Goal: Use online tool/utility: Utilize a website feature to perform a specific function

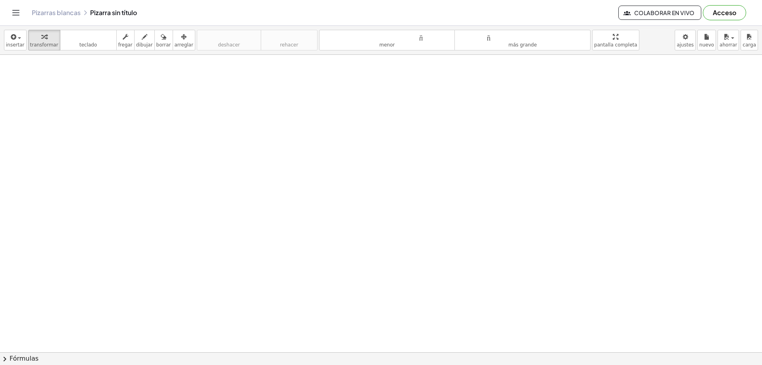
drag, startPoint x: 351, startPoint y: 254, endPoint x: 313, endPoint y: 187, distance: 77.9
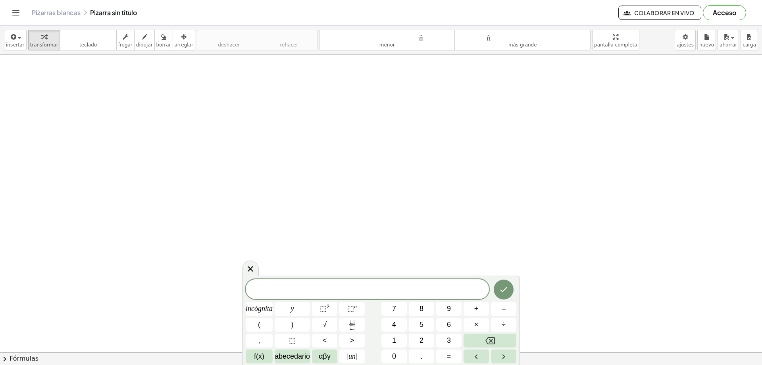
click at [359, 284] on span "​" at bounding box center [367, 289] width 243 height 11
click at [442, 327] on button "6" at bounding box center [448, 325] width 25 height 14
click at [473, 324] on button "×" at bounding box center [476, 325] width 25 height 14
click at [454, 324] on button "6" at bounding box center [448, 325] width 25 height 14
click at [455, 355] on button "=" at bounding box center [448, 356] width 25 height 14
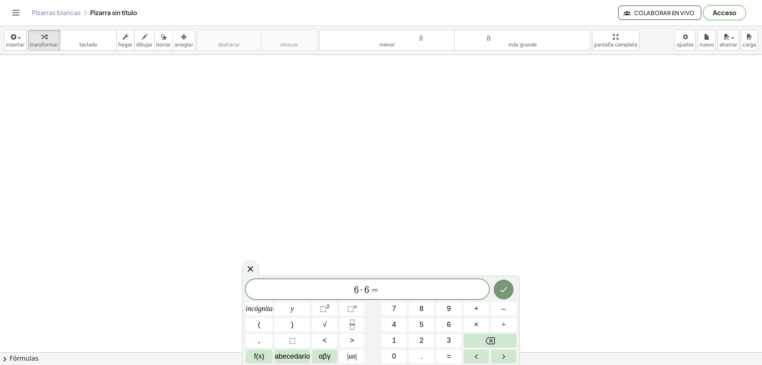
click at [429, 332] on div "****** 6 · 6 = incógnita y ⬚ 2 ⬚ n 7 8 9 + – ( ) √ 4 5 6 × ÷ , ⬚ < > 1 2 3 f(x)…" at bounding box center [381, 321] width 271 height 84
click at [434, 328] on button "5" at bounding box center [421, 325] width 25 height 14
click at [508, 291] on icon "Hecho" at bounding box center [504, 290] width 10 height 10
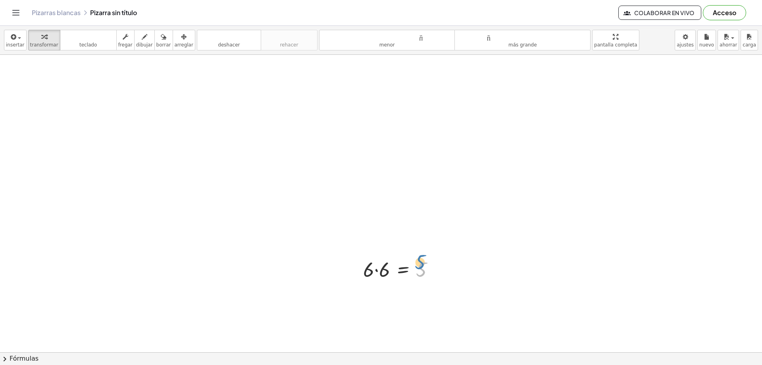
drag, startPoint x: 416, startPoint y: 270, endPoint x: 417, endPoint y: 264, distance: 6.5
click at [417, 264] on div at bounding box center [401, 268] width 85 height 27
drag, startPoint x: 384, startPoint y: 262, endPoint x: 472, endPoint y: 287, distance: 91.4
drag, startPoint x: 467, startPoint y: 287, endPoint x: 352, endPoint y: 160, distance: 170.6
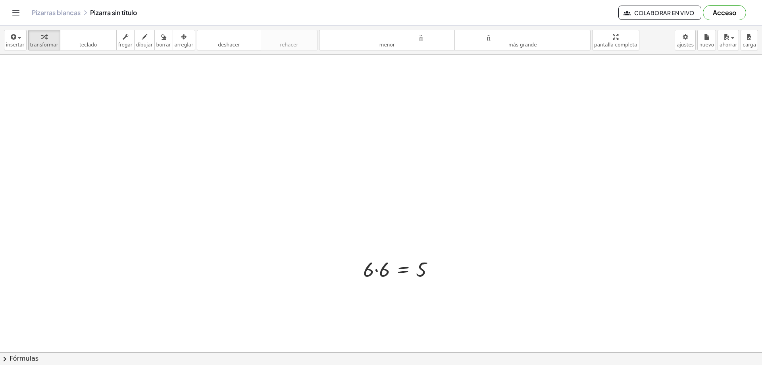
click at [175, 44] on font "arreglar" at bounding box center [184, 45] width 19 height 6
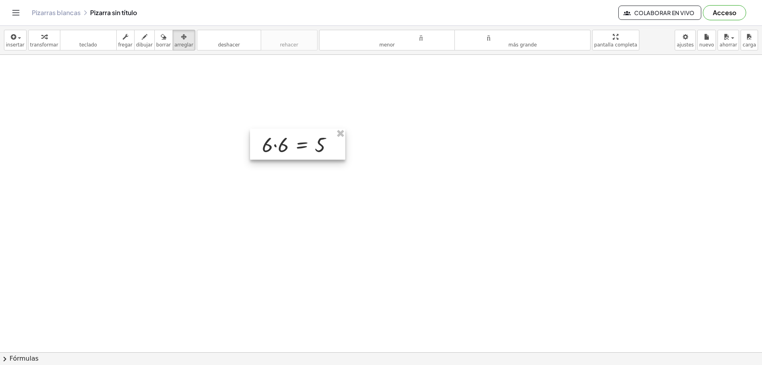
drag, startPoint x: 400, startPoint y: 267, endPoint x: 299, endPoint y: 143, distance: 160.6
click at [299, 143] on div at bounding box center [297, 144] width 95 height 31
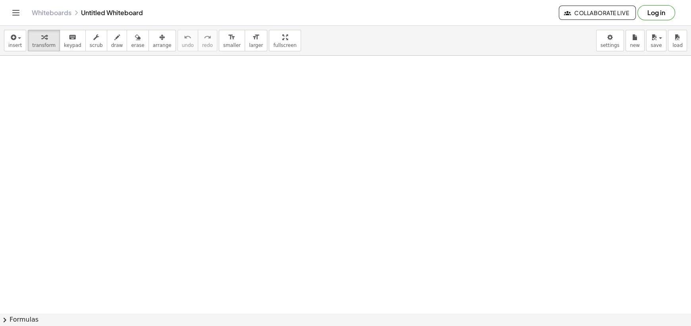
click at [235, 138] on div at bounding box center [345, 313] width 691 height 515
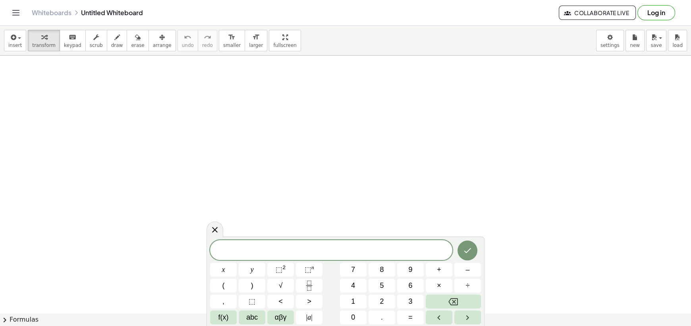
scroll to position [119, 0]
click at [281, 212] on span at bounding box center [331, 250] width 242 height 12
click at [375, 212] on span "x − 4 * 2 − 2 ​" at bounding box center [331, 250] width 242 height 11
drag, startPoint x: 376, startPoint y: 245, endPoint x: 183, endPoint y: 244, distance: 193.0
click at [183, 212] on body "Graspable Math Activities Get Started Activity Bank Assigned Work Classes White…" at bounding box center [345, 163] width 691 height 326
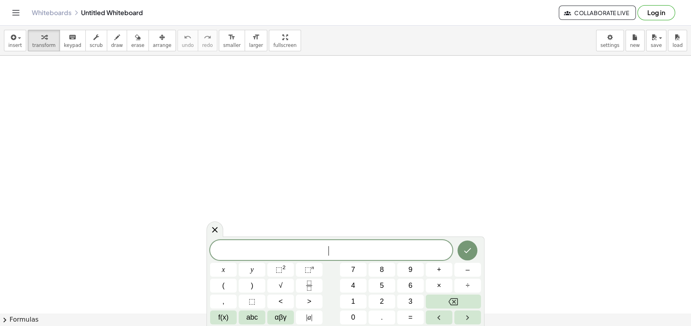
drag, startPoint x: 314, startPoint y: 167, endPoint x: 265, endPoint y: 170, distance: 49.7
click at [294, 170] on div at bounding box center [345, 194] width 691 height 515
click at [15, 45] on span "insert" at bounding box center [14, 45] width 13 height 6
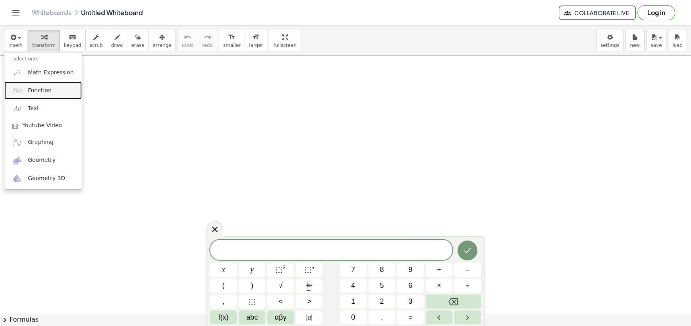
click at [52, 93] on link "Function" at bounding box center [42, 90] width 77 height 18
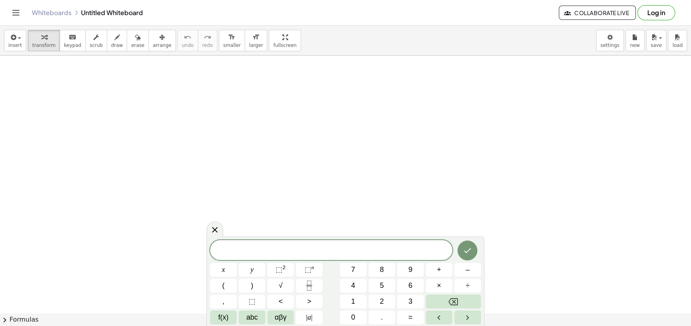
click at [363, 212] on span "​" at bounding box center [331, 250] width 242 height 11
click at [219, 212] on span "f(x)" at bounding box center [223, 317] width 10 height 11
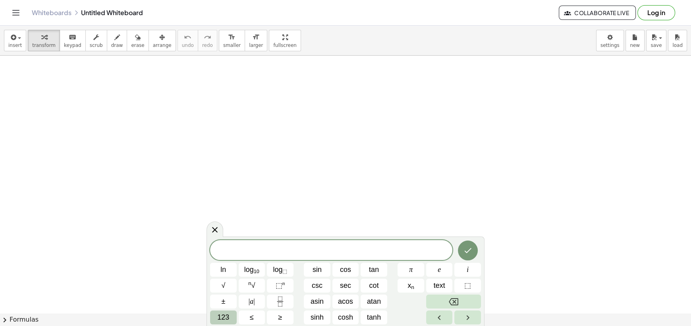
click at [223, 212] on span "123" at bounding box center [223, 317] width 12 height 11
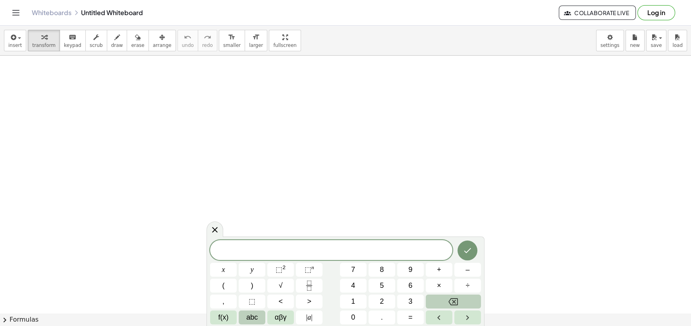
click at [246, 212] on span "abc" at bounding box center [252, 317] width 12 height 11
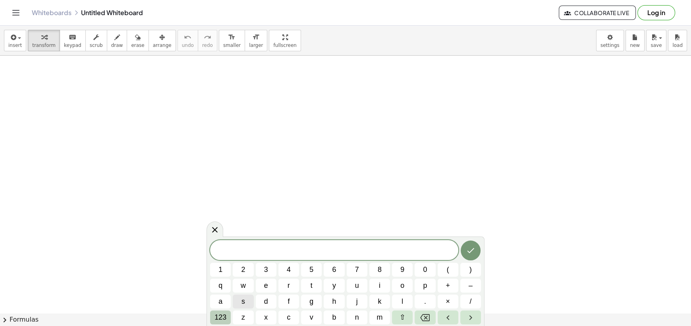
click at [222, 212] on span "123" at bounding box center [220, 317] width 12 height 11
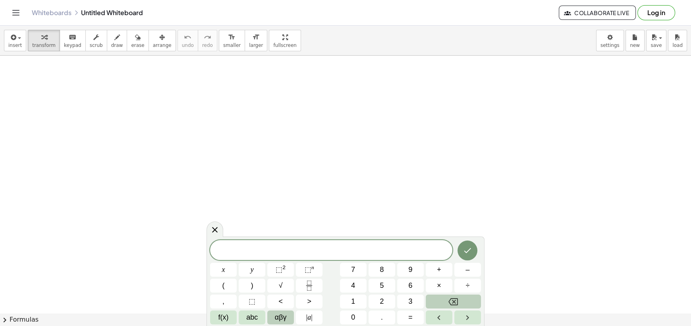
click at [281, 212] on span "αβγ" at bounding box center [281, 317] width 12 height 11
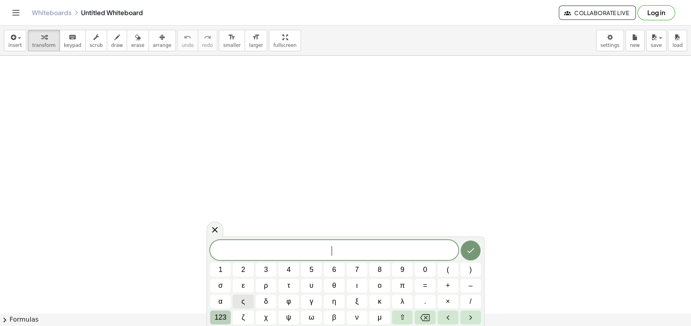
click at [218, 212] on span "123" at bounding box center [220, 317] width 12 height 11
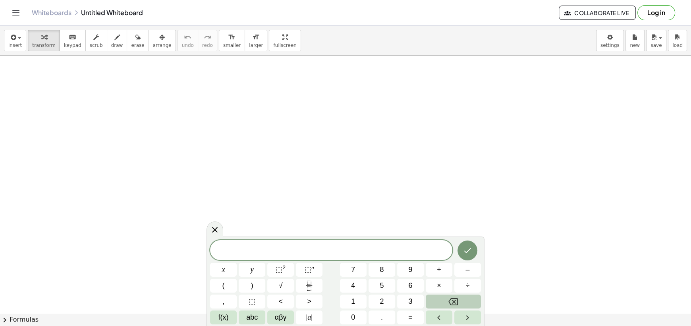
click at [286, 212] on span "​" at bounding box center [331, 250] width 242 height 11
drag, startPoint x: 252, startPoint y: 250, endPoint x: 241, endPoint y: 250, distance: 10.7
click at [241, 212] on span "f ( x ) = 2" at bounding box center [331, 249] width 242 height 13
click at [338, 176] on div at bounding box center [345, 194] width 691 height 515
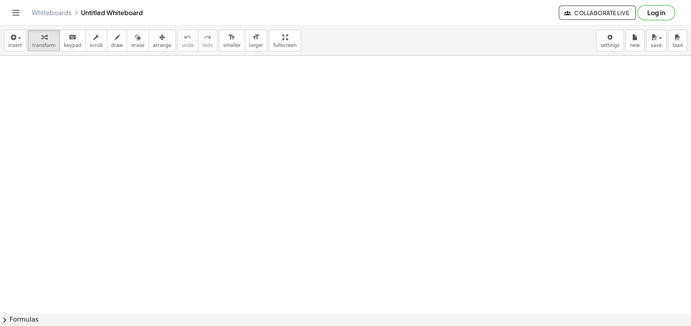
click at [305, 191] on div at bounding box center [345, 194] width 691 height 515
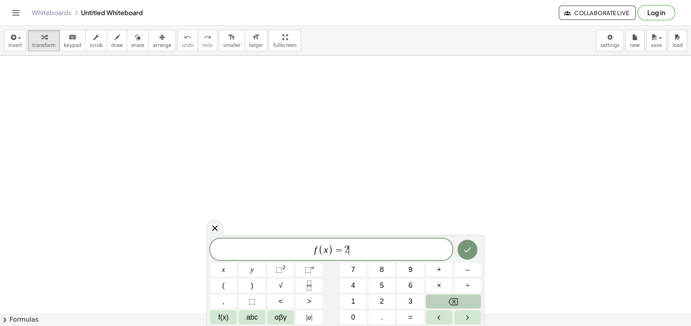
click at [376, 212] on div "**********" at bounding box center [331, 248] width 242 height 21
click at [470, 212] on icon "Done" at bounding box center [468, 250] width 10 height 10
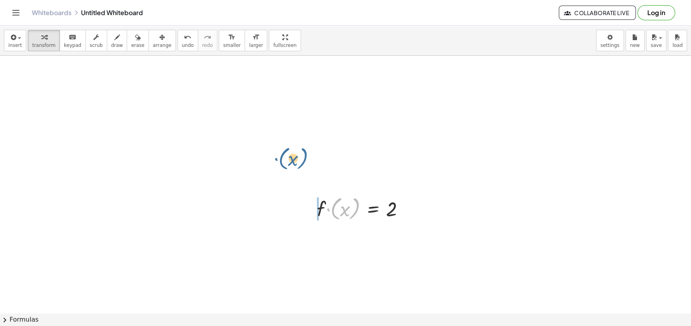
drag, startPoint x: 351, startPoint y: 202, endPoint x: 351, endPoint y: 179, distance: 22.2
click at [343, 177] on div "· ( x ) · f · ( x ) = 2" at bounding box center [345, 194] width 691 height 515
drag, startPoint x: 318, startPoint y: 208, endPoint x: 270, endPoint y: 204, distance: 47.5
click at [314, 204] on div at bounding box center [320, 208] width 12 height 33
drag, startPoint x: 285, startPoint y: 204, endPoint x: 335, endPoint y: 207, distance: 50.5
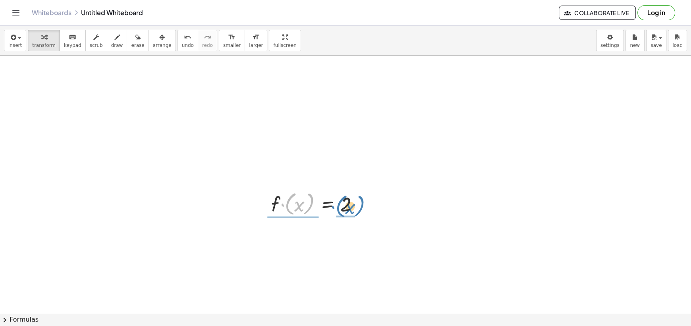
click at [335, 207] on div at bounding box center [318, 203] width 102 height 29
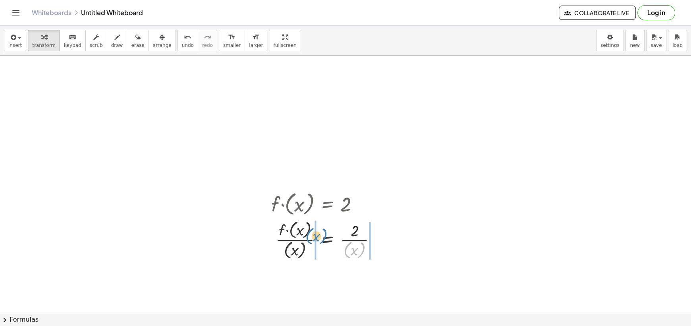
drag, startPoint x: 358, startPoint y: 248, endPoint x: 320, endPoint y: 234, distance: 40.1
click at [320, 212] on div at bounding box center [327, 239] width 120 height 43
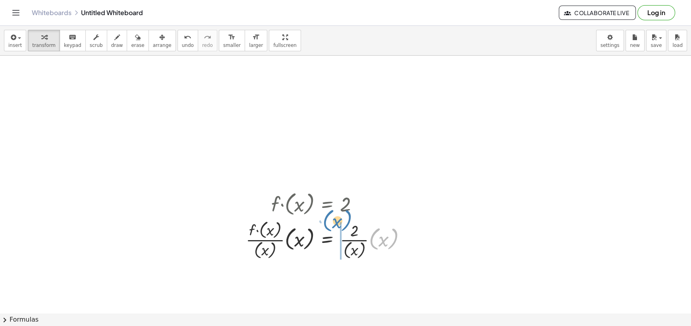
drag, startPoint x: 372, startPoint y: 242, endPoint x: 325, endPoint y: 224, distance: 49.8
click at [325, 212] on div at bounding box center [329, 239] width 174 height 43
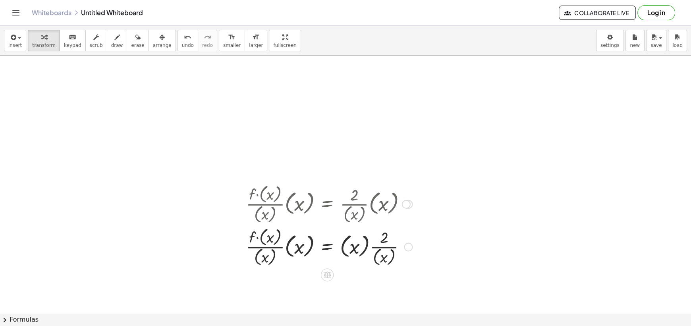
drag, startPoint x: 409, startPoint y: 240, endPoint x: 401, endPoint y: 210, distance: 31.2
click at [389, 176] on div "· f · ( x ) = 2 · f · ( x ) · ( x ) = · 2 · ( x ) · · f · ( x ) · ( x ) · ( x )…" at bounding box center [345, 194] width 691 height 515
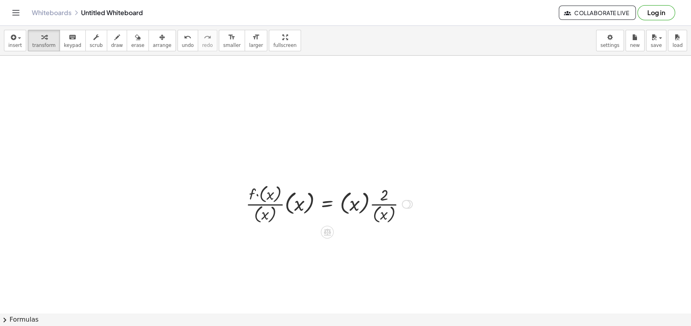
drag, startPoint x: 407, startPoint y: 249, endPoint x: 400, endPoint y: 191, distance: 58.7
click at [327, 204] on div "· f = 2 · ( x ) · ( x ) · · · ( x ) · · ( x ) · ( x )" at bounding box center [327, 204] width 0 height 0
click at [413, 212] on div at bounding box center [345, 194] width 691 height 515
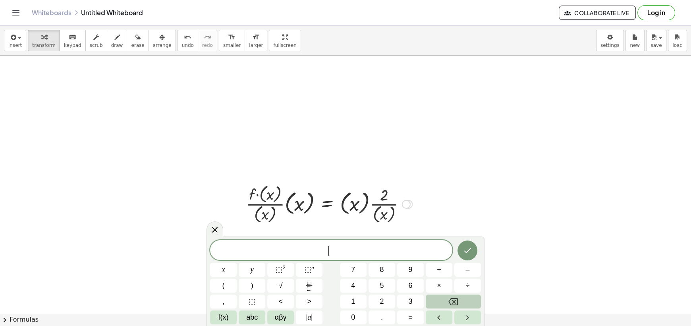
click at [370, 212] on div at bounding box center [329, 203] width 174 height 43
click at [382, 212] on div at bounding box center [322, 203] width 160 height 43
drag, startPoint x: 384, startPoint y: 212, endPoint x: 370, endPoint y: 213, distance: 13.6
click at [372, 212] on div at bounding box center [322, 203] width 160 height 43
click at [370, 212] on div at bounding box center [322, 203] width 160 height 43
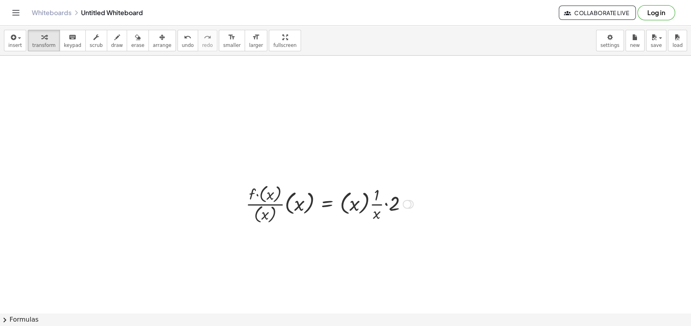
click at [388, 210] on div at bounding box center [329, 203] width 175 height 43
click at [381, 212] on div at bounding box center [322, 203] width 160 height 43
click at [370, 212] on div at bounding box center [322, 203] width 160 height 43
click at [351, 199] on div at bounding box center [322, 203] width 160 height 43
click at [351, 199] on div at bounding box center [312, 203] width 141 height 43
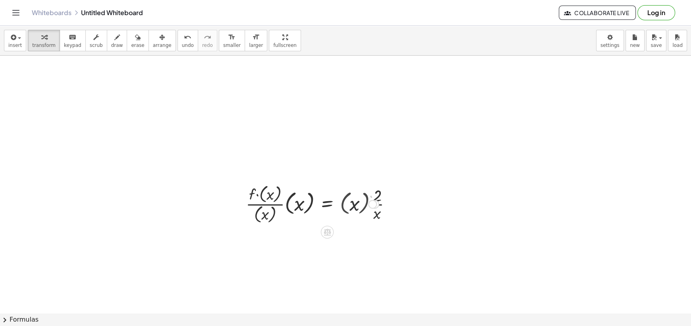
click at [351, 199] on div at bounding box center [312, 203] width 141 height 43
click at [135, 38] on icon "button" at bounding box center [138, 38] width 6 height 10
drag, startPoint x: 283, startPoint y: 225, endPoint x: 285, endPoint y: 218, distance: 7.8
click at [285, 212] on div at bounding box center [345, 194] width 691 height 515
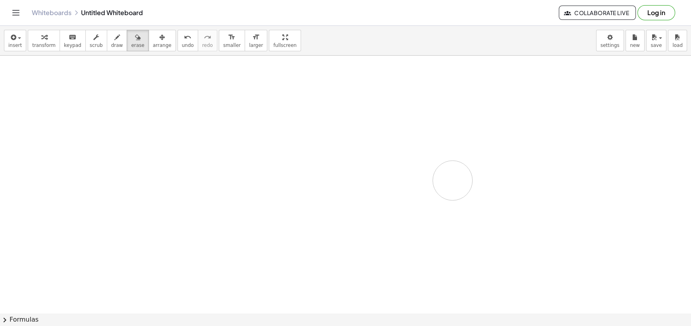
drag, startPoint x: 274, startPoint y: 209, endPoint x: 304, endPoint y: 137, distance: 78.3
click at [304, 137] on div at bounding box center [345, 194] width 691 height 515
click at [293, 200] on div at bounding box center [345, 194] width 691 height 515
drag, startPoint x: 263, startPoint y: 191, endPoint x: 338, endPoint y: 195, distance: 75.1
click at [332, 195] on div at bounding box center [345, 194] width 691 height 515
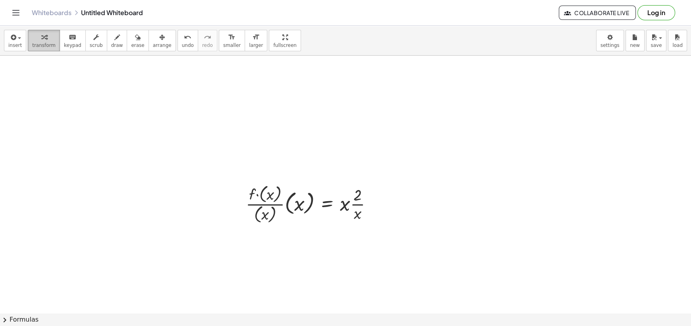
click at [46, 41] on button "transform" at bounding box center [44, 40] width 32 height 21
click at [69, 41] on button "keyboard keypad" at bounding box center [73, 40] width 26 height 21
click at [300, 206] on div at bounding box center [312, 203] width 141 height 43
click at [182, 43] on span "undo" at bounding box center [188, 45] width 12 height 6
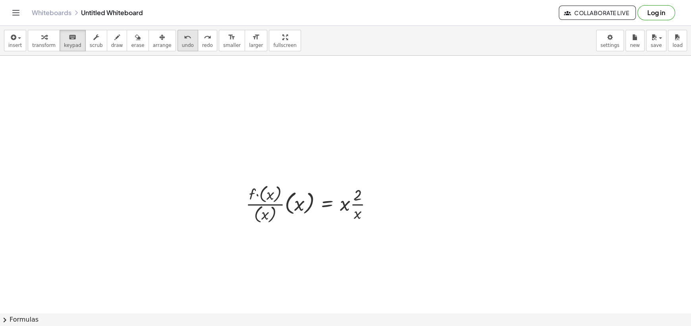
click at [182, 43] on span "undo" at bounding box center [188, 45] width 12 height 6
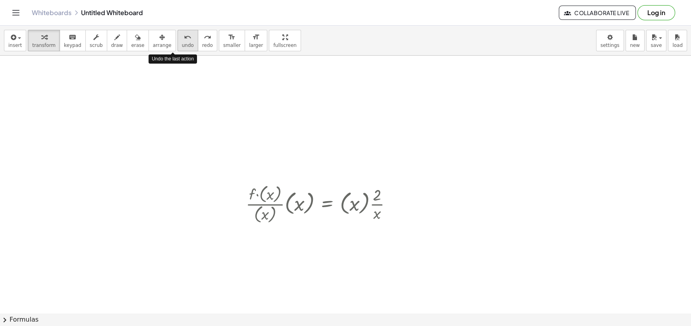
click at [182, 43] on span "undo" at bounding box center [188, 45] width 12 height 6
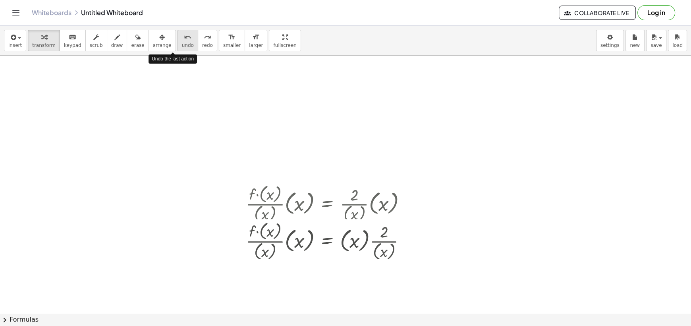
click at [182, 43] on span "undo" at bounding box center [188, 45] width 12 height 6
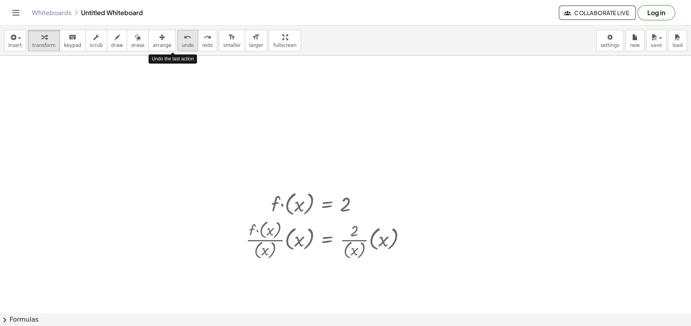
click at [182, 43] on span "undo" at bounding box center [188, 45] width 12 height 6
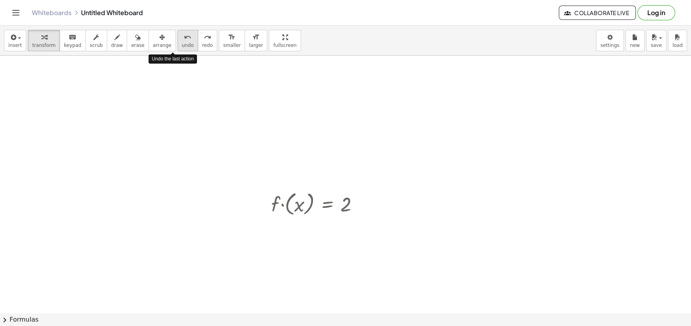
click at [182, 43] on span "undo" at bounding box center [188, 45] width 12 height 6
click at [312, 134] on div at bounding box center [345, 194] width 691 height 515
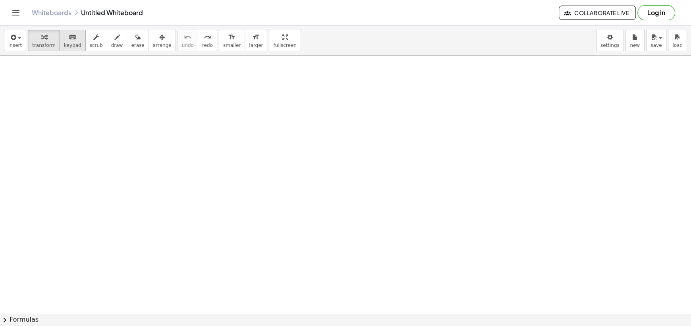
click at [69, 37] on icon "keyboard" at bounding box center [73, 38] width 8 height 10
click at [349, 212] on div at bounding box center [345, 194] width 691 height 515
click at [193, 147] on div at bounding box center [345, 105] width 691 height 772
click at [40, 43] on span "transform" at bounding box center [43, 45] width 23 height 6
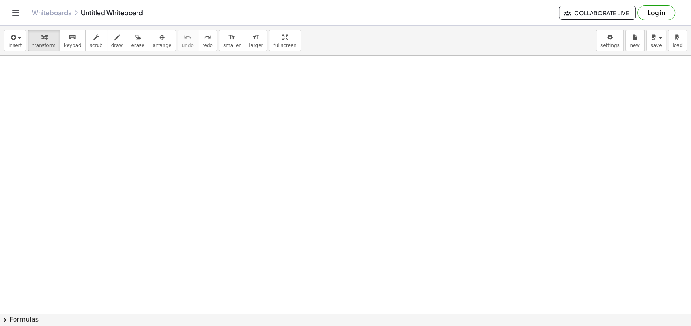
click at [250, 165] on div at bounding box center [345, 105] width 691 height 772
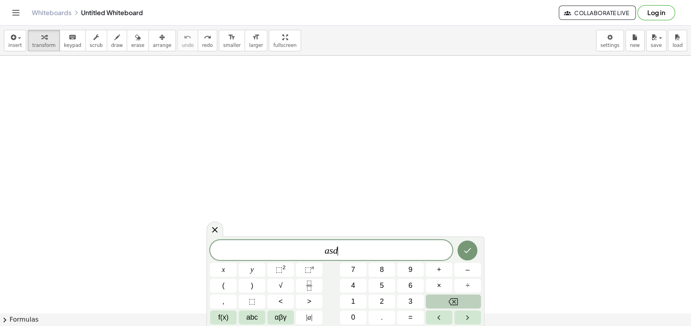
click at [358, 212] on span "a s d ​" at bounding box center [331, 250] width 242 height 11
click at [256, 153] on div at bounding box center [345, 105] width 691 height 772
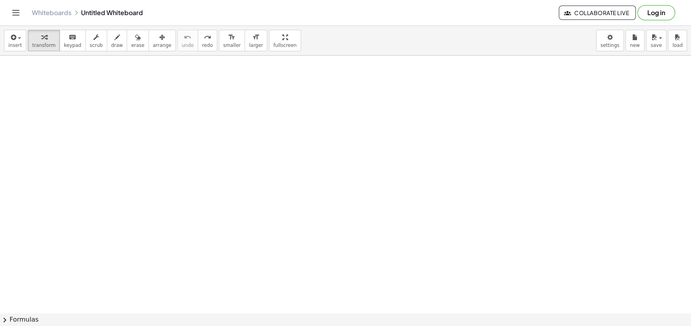
click at [286, 137] on div at bounding box center [345, 105] width 691 height 772
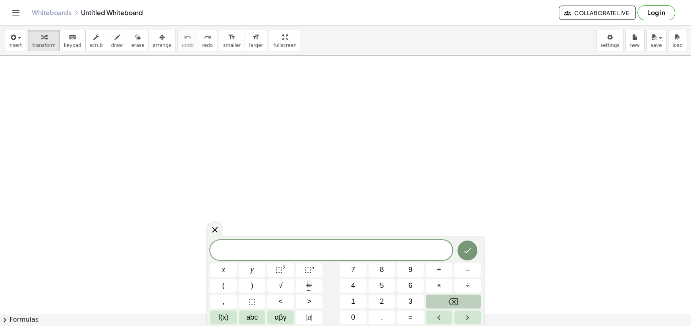
drag, startPoint x: 287, startPoint y: 136, endPoint x: 254, endPoint y: 129, distance: 33.6
click at [254, 129] on div at bounding box center [345, 105] width 691 height 772
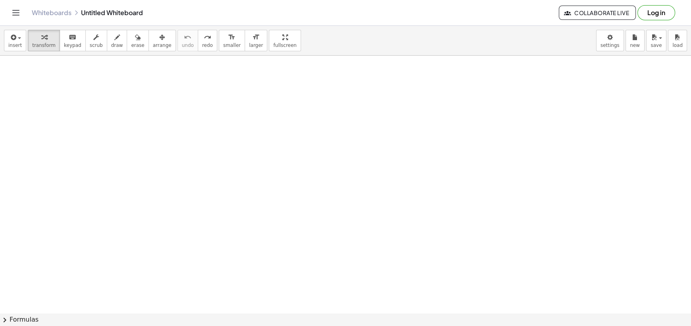
click at [197, 166] on div at bounding box center [345, 105] width 691 height 772
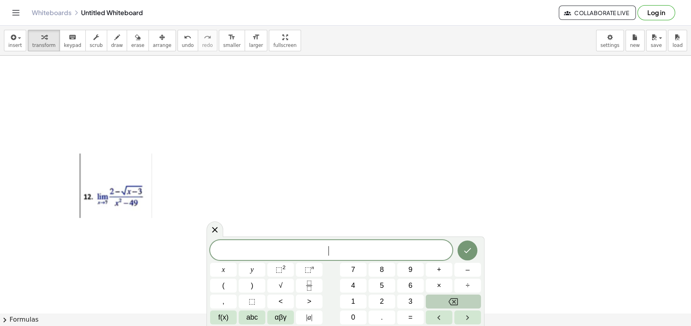
click at [133, 172] on div at bounding box center [113, 186] width 79 height 66
drag, startPoint x: 129, startPoint y: 178, endPoint x: 125, endPoint y: 141, distance: 38.0
click at [125, 141] on div at bounding box center [345, 105] width 691 height 772
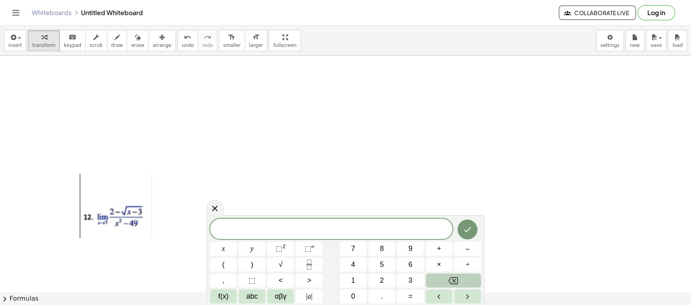
scroll to position [395, 0]
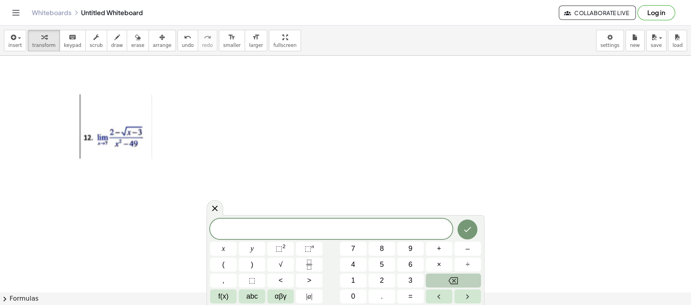
click at [315, 212] on span at bounding box center [331, 229] width 242 height 12
click at [288, 212] on button "√" at bounding box center [280, 264] width 27 height 14
click at [312, 212] on icon "Fraction" at bounding box center [309, 264] width 10 height 10
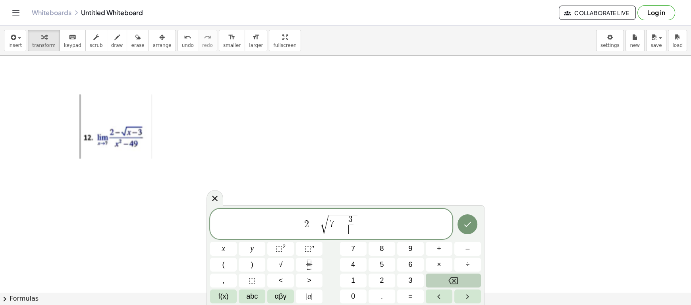
click at [354, 212] on span "3 ​ ​" at bounding box center [351, 224] width 10 height 19
click at [358, 212] on span "√ 7 − 3 ​ ​" at bounding box center [339, 224] width 38 height 21
click at [351, 212] on span at bounding box center [350, 229] width 6 height 11
click at [184, 41] on icon "undo" at bounding box center [188, 38] width 8 height 10
click at [366, 212] on div "2 − √ 7 − 3 ​ ​" at bounding box center [331, 223] width 242 height 31
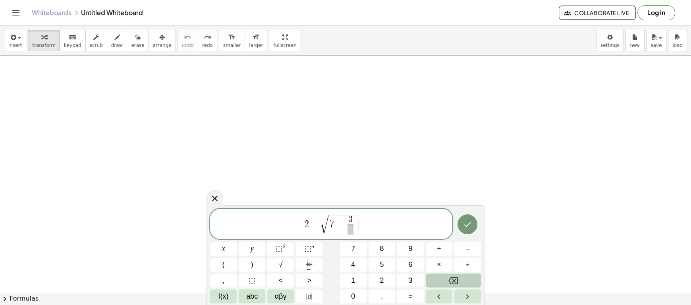
click at [360, 212] on span "2 − √ 7 − 3 ​ ​" at bounding box center [331, 224] width 242 height 22
click at [357, 212] on span "7 − 3 ​" at bounding box center [342, 224] width 29 height 20
click at [443, 212] on button "Backspace" at bounding box center [453, 280] width 55 height 14
click at [198, 39] on button "redo redo" at bounding box center [207, 40] width 19 height 21
click at [455, 212] on icon "Backspace" at bounding box center [453, 281] width 10 height 10
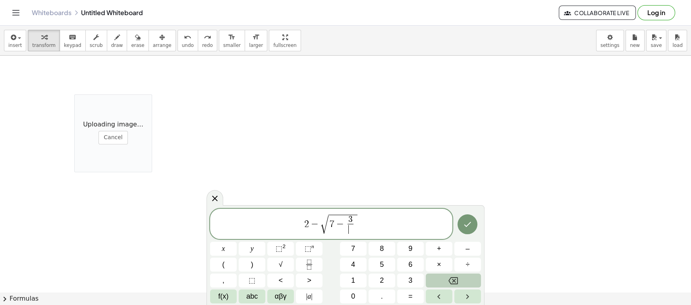
click at [455, 212] on icon "Backspace" at bounding box center [453, 280] width 10 height 7
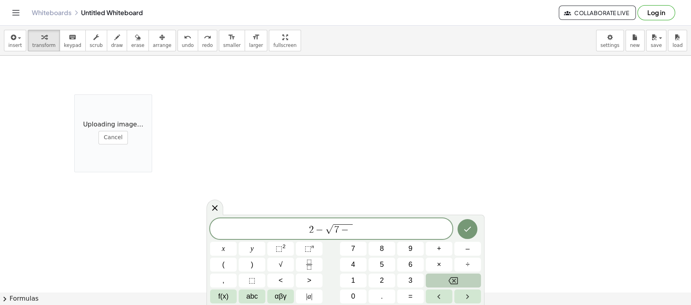
click at [455, 212] on icon "Backspace" at bounding box center [453, 280] width 10 height 7
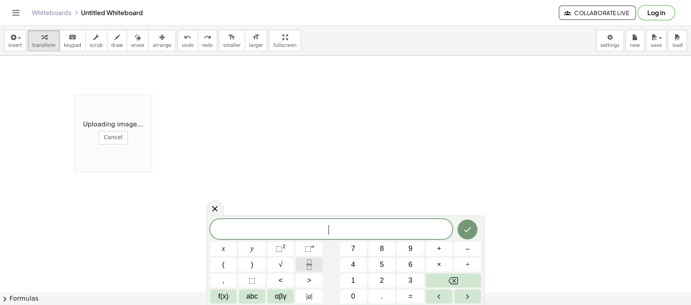
click at [316, 212] on button "Fraction" at bounding box center [309, 264] width 27 height 14
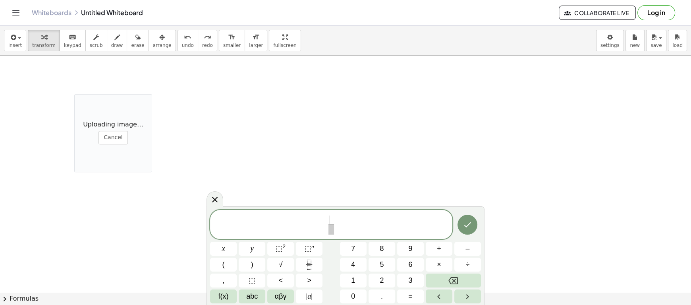
click at [116, 120] on div "Uploading image… Cancel" at bounding box center [113, 133] width 78 height 78
click at [336, 212] on span "​ ​" at bounding box center [331, 224] width 242 height 21
click at [331, 212] on span at bounding box center [331, 219] width 6 height 9
click at [286, 212] on button "√" at bounding box center [280, 264] width 27 height 14
click at [341, 212] on span "​" at bounding box center [331, 229] width 46 height 11
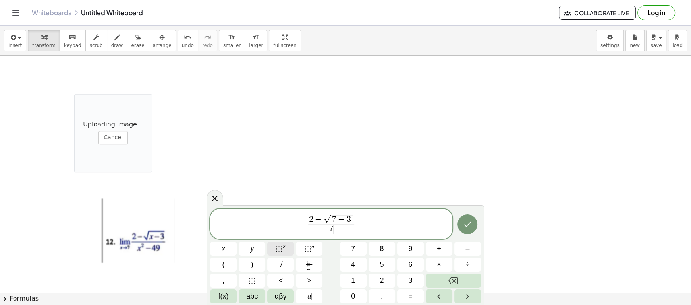
click at [283, 212] on span "⬚ 2" at bounding box center [281, 248] width 10 height 11
click at [359, 212] on span "2 − √ 7 − 3 7 2 − 4 9 ​ ​" at bounding box center [331, 222] width 242 height 26
click at [413, 212] on button "=" at bounding box center [410, 296] width 27 height 14
click at [373, 212] on span "2 − √ 7 − 3 7 2 − 4 9 ​ = ​" at bounding box center [331, 222] width 242 height 26
click at [312, 212] on icon "Fraction" at bounding box center [309, 264] width 10 height 10
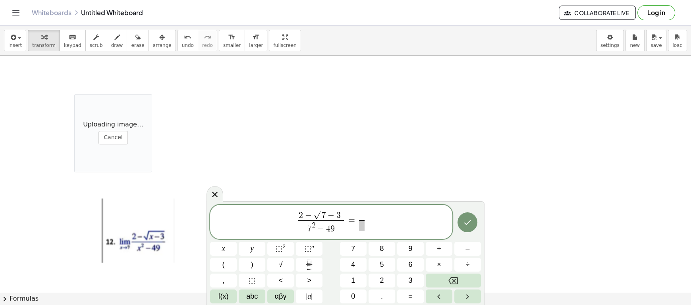
click at [362, 212] on span "​" at bounding box center [362, 215] width 6 height 9
click at [286, 212] on button "√" at bounding box center [280, 264] width 27 height 14
click at [392, 212] on span "2 − √ 7 − 3 7 2 − 4 9 ​ = 2 − √ 4 4 9 − 4 9 ​ ​" at bounding box center [331, 222] width 242 height 26
click at [409, 212] on button "=" at bounding box center [410, 296] width 27 height 14
click at [387, 212] on span "2 − √ 7 − 3 7 2 − 4 9 ​ = 2 − √ 4 4 9 − 4 9 ​ = ​" at bounding box center [331, 222] width 242 height 26
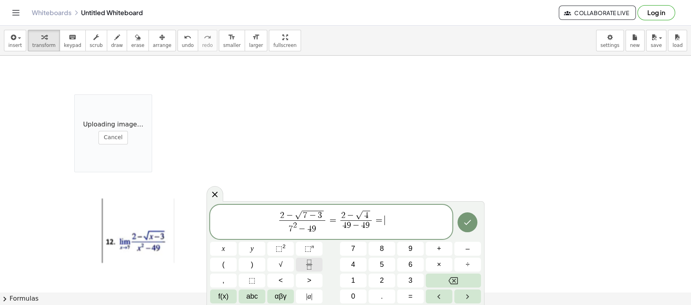
click at [316, 212] on button "Fraction" at bounding box center [309, 264] width 27 height 14
click at [387, 212] on span "​" at bounding box center [385, 225] width 6 height 11
click at [385, 212] on span "0 ​" at bounding box center [385, 225] width 6 height 11
click at [385, 212] on span at bounding box center [385, 215] width 6 height 9
click at [403, 212] on span "2 − √ 7 − 3 7 2 − 4 9 ​ = 2 − √ 4 4 9 − 4 9 ​ = 2 − 2 ​ 0 ​" at bounding box center [331, 222] width 242 height 26
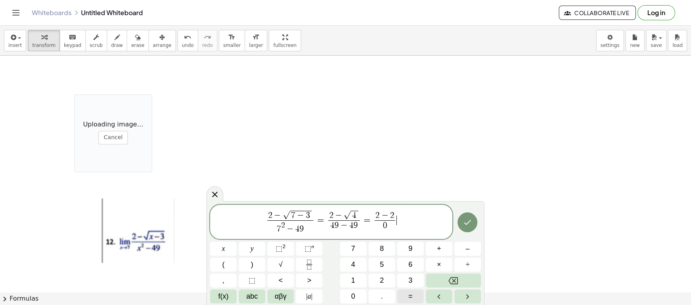
click at [404, 212] on button "=" at bounding box center [410, 296] width 27 height 14
click at [410, 212] on span "2 − √ 7 − 3 7 2 − 4 9 ​ = 2 − √ 4 4 9 − 4 9 ​ = 2 − 2 0 ​ = ​" at bounding box center [331, 222] width 242 height 26
click at [309, 212] on icon "Fraction" at bounding box center [309, 261] width 4 height 4
click at [472, 212] on button "Done" at bounding box center [467, 222] width 20 height 20
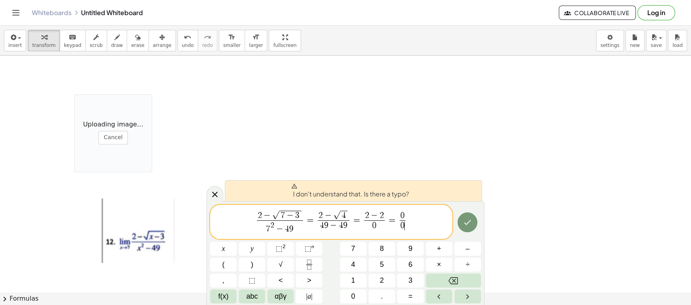
click at [422, 212] on span "2 − √ 7 − 3 7 2 − 4 9 ​ = 2 − √ 4 4 9 − 4 9 ​ = 2 − 2 0 ​ = 0 0 ​ ​" at bounding box center [331, 222] width 242 height 26
click at [420, 212] on span "2 − √ 7 − 3 7 2 − 4 9 ​ = 2 − √ 4 4 9 − 4 9 ​ = 2 − 2 0 ​ = 0 0 ​ ​" at bounding box center [331, 222] width 242 height 26
click at [388, 196] on span "I don't understand that. Is there a typo?" at bounding box center [350, 191] width 118 height 16
drag, startPoint x: 411, startPoint y: 194, endPoint x: 282, endPoint y: 188, distance: 128.8
click at [283, 188] on div "I don't understand that. Is there a typo?" at bounding box center [353, 190] width 257 height 21
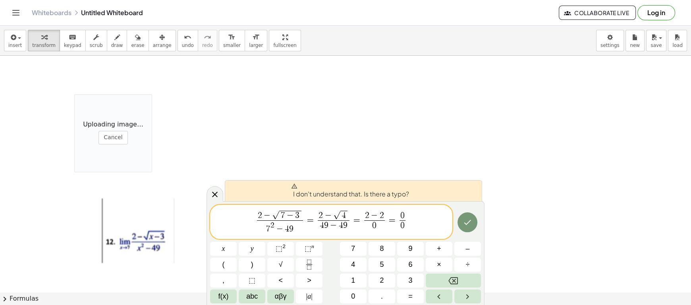
click at [384, 189] on span "I don't understand that. Is there a typo?" at bounding box center [350, 191] width 118 height 16
click at [237, 212] on div at bounding box center [223, 248] width 27 height 14
click at [465, 212] on icon "Done" at bounding box center [468, 222] width 10 height 10
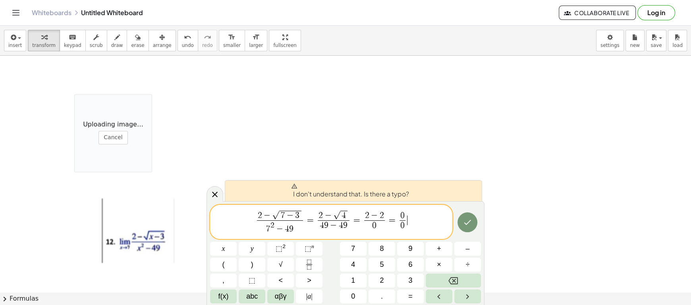
click at [422, 212] on span "2 − √ 7 − 3 7 2 − 4 9 ​ = 2 − √ 4 4 9 − 4 9 ​ = 2 − 2 0 ​ = 0 0 ​ ​" at bounding box center [331, 222] width 242 height 26
click at [466, 212] on button "Done" at bounding box center [467, 222] width 20 height 20
click at [274, 212] on div "*** 2 − √ 7 − 3 7 2 − 4 9 ​ = 2 − √ 4 4 9 − 4 9 ​ = 2 − 2 0 ​ = 0 0 ​ ​" at bounding box center [331, 221] width 242 height 34
click at [225, 212] on span "​ 2 − √ 7 − 3 7 2 − 4 9 ​ = 2 − √ 4 4 9 − 4 9 ​ = 2 − 2 0 ​ = 0 0 ​" at bounding box center [331, 222] width 242 height 26
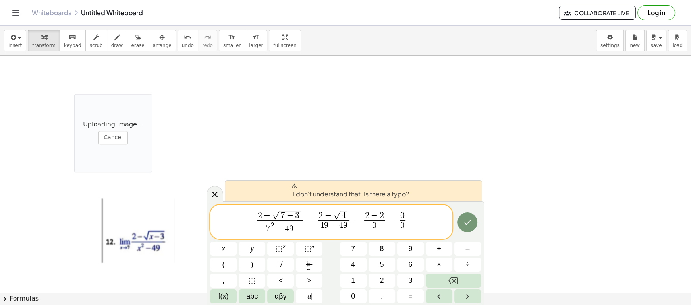
drag, startPoint x: 229, startPoint y: 223, endPoint x: 281, endPoint y: 210, distance: 53.7
click at [281, 210] on span "​ 2 − √ 7 − 3 7 2 − 4 9 ​ = 2 − √ 4 4 9 − 4 9 ​ = 2 − 2 0 ​ = 0 0 ​" at bounding box center [331, 222] width 242 height 26
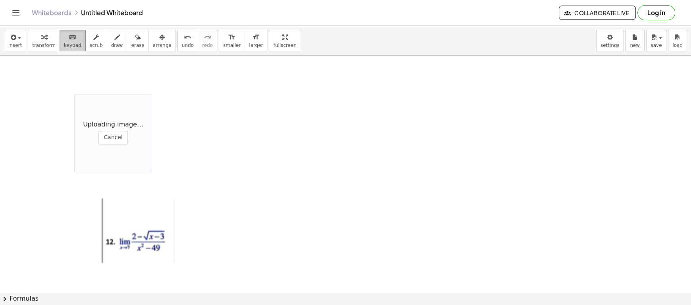
click at [64, 46] on span "keypad" at bounding box center [72, 45] width 17 height 6
drag, startPoint x: 338, startPoint y: 220, endPoint x: 316, endPoint y: 218, distance: 22.4
click at [339, 212] on div at bounding box center [345, 46] width 691 height 772
click at [46, 42] on span "transform" at bounding box center [43, 45] width 23 height 6
click at [443, 193] on div at bounding box center [345, 46] width 691 height 772
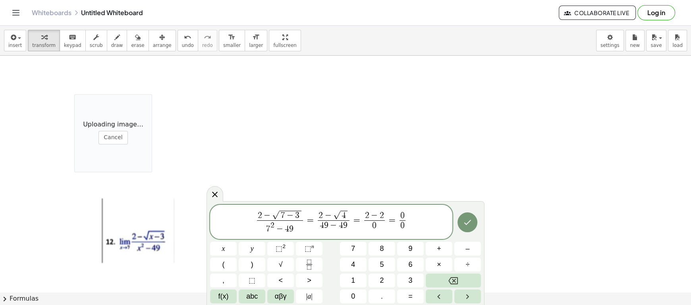
click at [401, 212] on span "2 − √ 7 − 3 7 2 − 4 9 ​ = 2 − √ 4 4 9 − 4 9 ​ = 2 − 2 0 ​ = 0 0 ​ ​" at bounding box center [331, 222] width 242 height 26
click at [417, 212] on span "2 − √ 7 − 3 7 2 − 4 9 ​ = 2 − √ 4 4 9 − 4 9 ​ = 2 − 2 0 ​ = ​ 0 0 ​" at bounding box center [331, 222] width 242 height 26
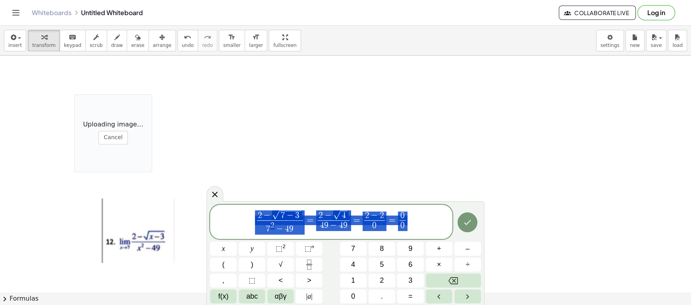
drag, startPoint x: 419, startPoint y: 226, endPoint x: 265, endPoint y: 209, distance: 154.5
click at [232, 209] on div "**********" at bounding box center [331, 221] width 242 height 34
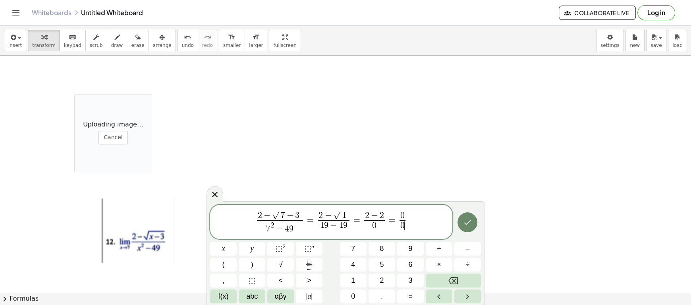
click at [463, 212] on icon "Done" at bounding box center [468, 222] width 10 height 10
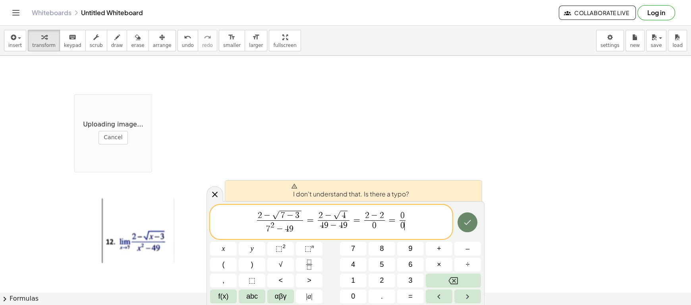
click at [463, 212] on icon "Done" at bounding box center [468, 222] width 10 height 10
click at [426, 212] on span "2 − √ 7 − 3 7 2 − 4 9 ​ = 2 − √ 4 4 9 − 4 9 ​ = 2 − 2 0 ​ = 0 0 ​ ​" at bounding box center [331, 222] width 242 height 26
click at [422, 212] on span "2 − √ 7 − 3 7 2 − 4 9 ​ = 2 − √ 4 4 9 − 4 9 ​ = 2 − 2 0 ​ = 0 0 ​ ​" at bounding box center [331, 222] width 242 height 26
click at [237, 212] on div at bounding box center [223, 248] width 27 height 14
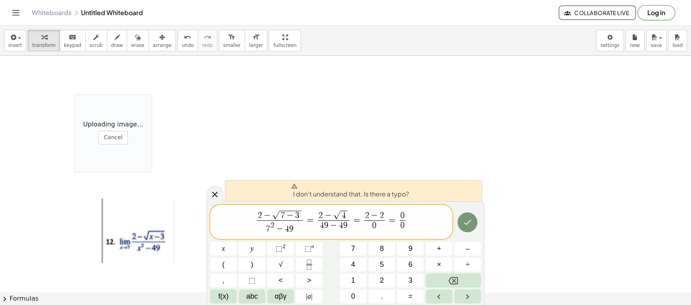
click at [237, 212] on div at bounding box center [223, 248] width 27 height 14
click at [461, 212] on button "Done" at bounding box center [467, 222] width 20 height 20
click at [415, 212] on span "2 − √ 7 − 3 7 2 − 4 9 ​ = 2 − √ 4 4 9 − 4 9 ​ = 2 − 2 0 ​ = 0 0 ​ ​" at bounding box center [331, 222] width 242 height 26
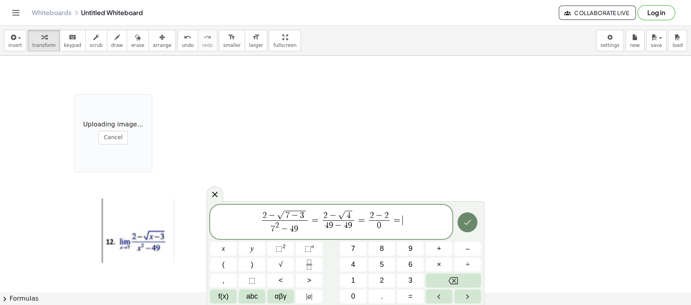
click at [471, 212] on icon "Done" at bounding box center [468, 222] width 10 height 10
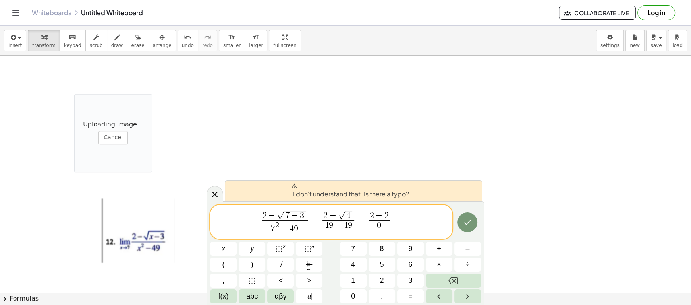
click at [420, 212] on span "2 − √ 7 − 3 7 2 − 4 9 ​ = 2 − √ 4 4 9 − 4 9 ​ = 2 − 2 0 ​ = ​" at bounding box center [331, 222] width 242 height 26
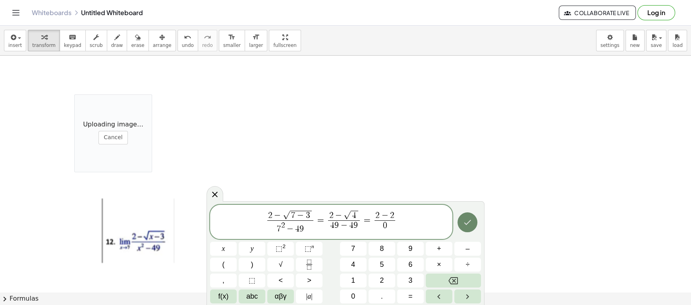
click at [471, 212] on icon "Done" at bounding box center [468, 222] width 10 height 10
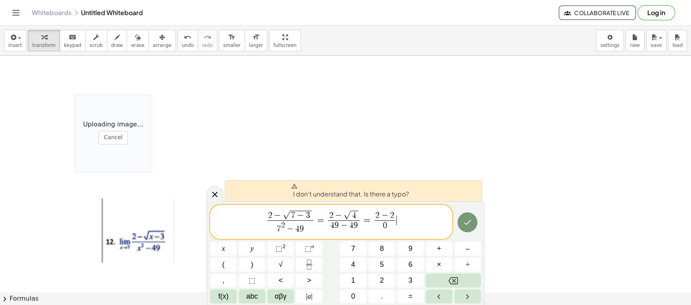
click at [414, 212] on span "2 − √ 7 − 3 7 2 − 4 9 ​ = 2 − √ 4 4 9 − 4 9 ​ = 2 − 2 0 ​ ​" at bounding box center [331, 222] width 242 height 26
click at [377, 193] on span "I don't understand that. Is there a typo?" at bounding box center [350, 191] width 118 height 16
click at [288, 188] on div "I don't understand that. Is there a typo?" at bounding box center [353, 190] width 257 height 21
click at [408, 212] on span "2 − √ 7 − 3 7 2 − 4 9 ​ = 2 − √ 4 4 9 − 4 9 ​ = 2 − 2 0 ​ ​" at bounding box center [331, 222] width 242 height 26
click at [318, 212] on span "=" at bounding box center [321, 220] width 12 height 10
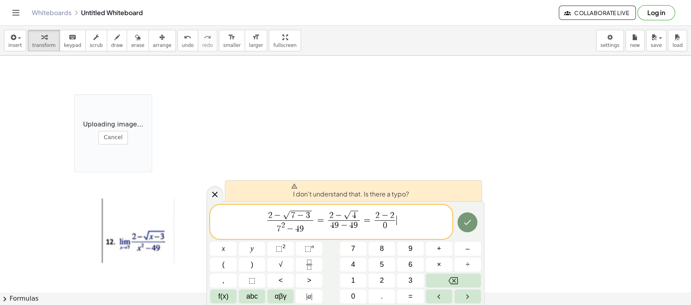
click at [403, 212] on span "2 − √ 7 − 3 7 2 − 4 9 ​ = 2 − √ 4 4 9 − 4 9 ​ = 2 − 2 0 ​ ​" at bounding box center [331, 222] width 242 height 26
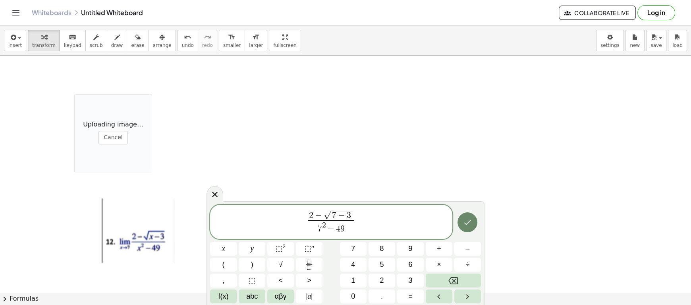
click at [472, 212] on icon "Done" at bounding box center [468, 222] width 10 height 10
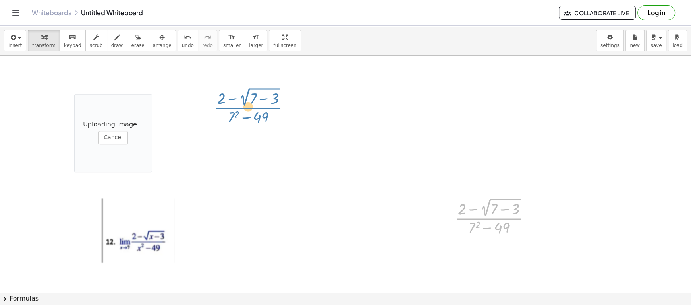
drag, startPoint x: 491, startPoint y: 218, endPoint x: 244, endPoint y: 103, distance: 272.1
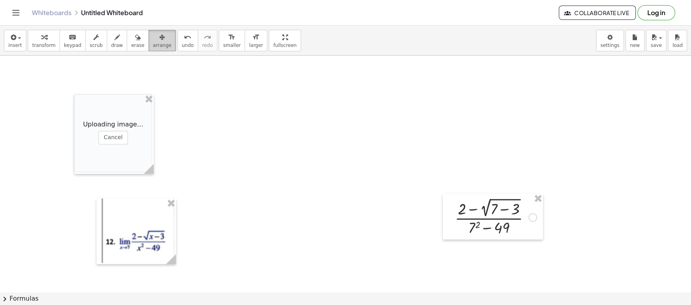
click at [159, 39] on icon "button" at bounding box center [162, 38] width 6 height 10
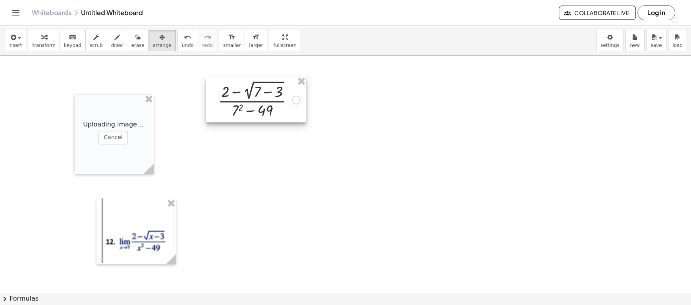
drag, startPoint x: 474, startPoint y: 210, endPoint x: 238, endPoint y: 93, distance: 263.7
click at [238, 93] on div at bounding box center [256, 99] width 100 height 46
click at [474, 174] on div at bounding box center [345, 46] width 691 height 772
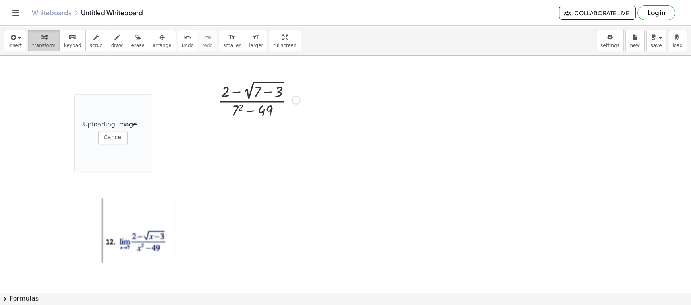
click at [46, 34] on div "button" at bounding box center [43, 37] width 23 height 10
click at [310, 171] on div at bounding box center [345, 46] width 691 height 772
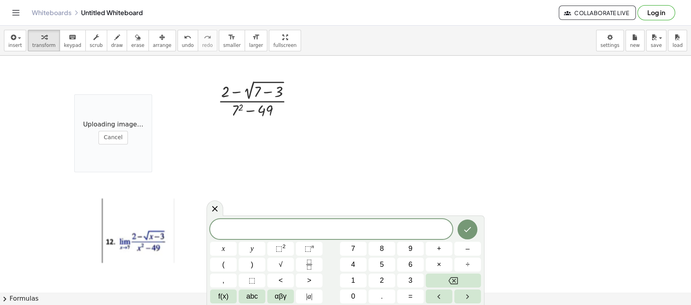
click at [354, 212] on span "​" at bounding box center [331, 229] width 242 height 11
click at [306, 212] on icon "Fraction" at bounding box center [309, 264] width 10 height 10
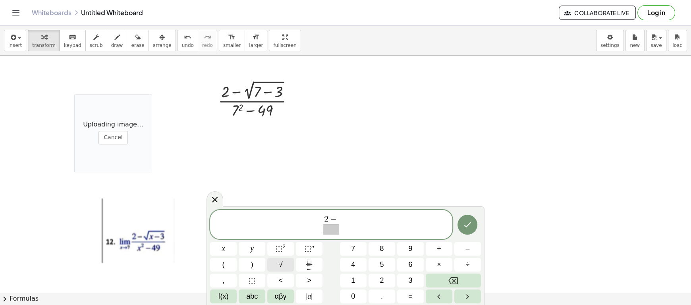
click at [285, 212] on button "√" at bounding box center [280, 264] width 27 height 14
click at [339, 212] on span at bounding box center [331, 229] width 32 height 11
click at [349, 212] on span "2 − √ 4 4 9 − 4 9 ​ ​" at bounding box center [331, 224] width 242 height 22
drag, startPoint x: 346, startPoint y: 232, endPoint x: 295, endPoint y: 219, distance: 53.0
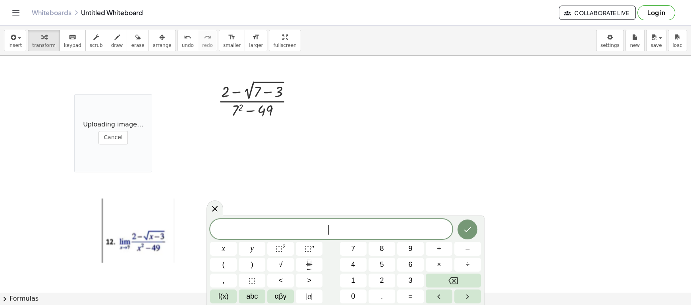
click at [328, 212] on span "​" at bounding box center [331, 229] width 242 height 11
click at [312, 212] on icon "Fraction" at bounding box center [309, 264] width 10 height 10
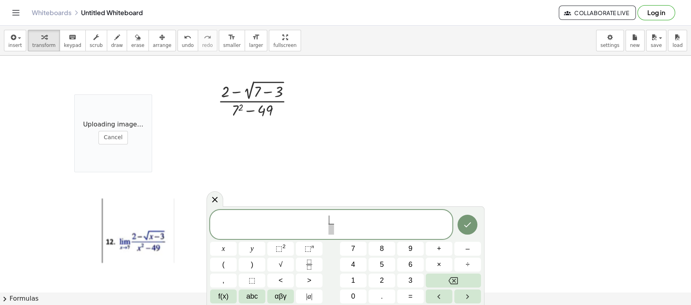
click at [330, 212] on span "​" at bounding box center [331, 219] width 6 height 9
click at [329, 212] on span "​" at bounding box center [331, 219] width 6 height 9
click at [335, 212] on span "2 ​ ​" at bounding box center [331, 224] width 242 height 21
click at [332, 212] on span "2" at bounding box center [331, 219] width 6 height 9
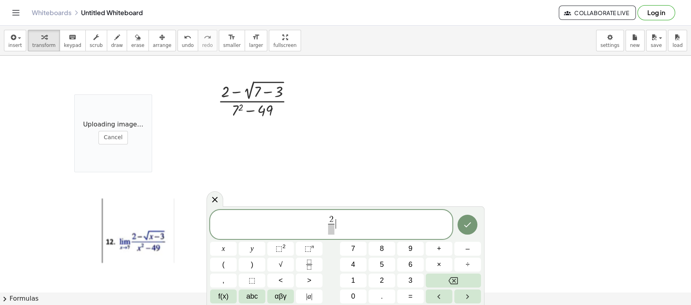
click at [347, 212] on span "2 ​ ​" at bounding box center [331, 224] width 242 height 21
click at [291, 100] on div at bounding box center [259, 99] width 90 height 42
click at [336, 122] on div at bounding box center [345, 46] width 691 height 772
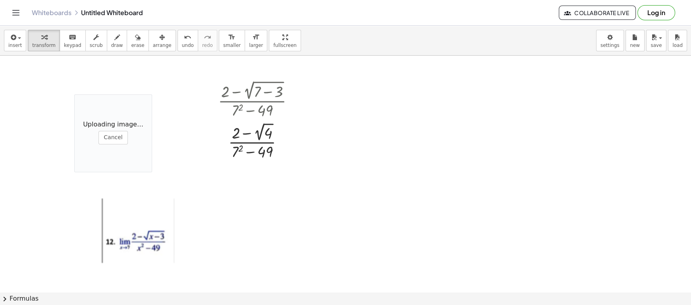
click at [366, 129] on div at bounding box center [345, 46] width 691 height 772
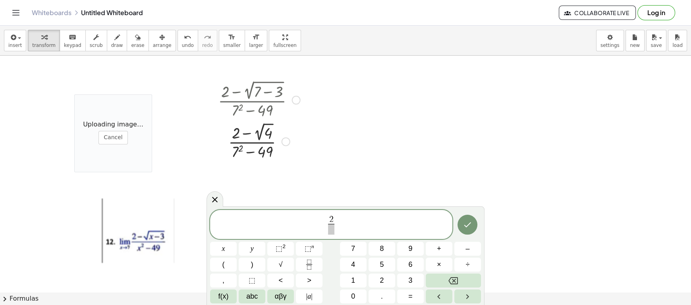
click at [286, 143] on div at bounding box center [285, 141] width 9 height 9
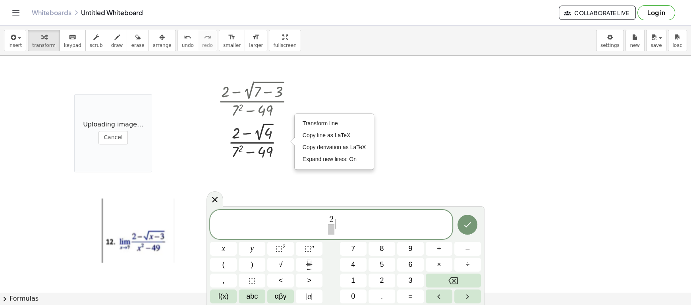
drag, startPoint x: 433, startPoint y: 125, endPoint x: 423, endPoint y: 124, distance: 10.4
click at [432, 125] on div at bounding box center [345, 46] width 691 height 772
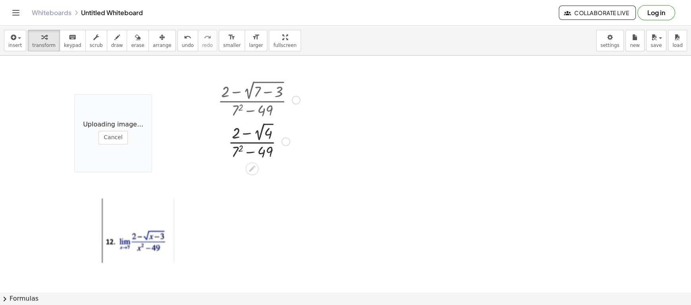
click at [297, 99] on div at bounding box center [296, 100] width 9 height 9
click at [297, 99] on div "Go back to this line Copy line as LaTeX Copy derivation as LaTeX" at bounding box center [296, 100] width 9 height 9
drag, startPoint x: 276, startPoint y: 148, endPoint x: 281, endPoint y: 145, distance: 6.3
click at [277, 148] on div at bounding box center [259, 140] width 90 height 41
click at [281, 145] on div at bounding box center [259, 140] width 90 height 41
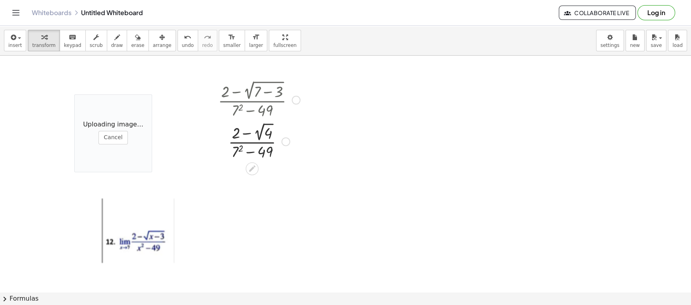
click at [285, 141] on div "Transform line Copy line as LaTeX Copy derivation as LaTeX Expand new lines: On" at bounding box center [285, 141] width 9 height 9
click at [255, 173] on div at bounding box center [255, 167] width 6 height 15
click at [255, 173] on div at bounding box center [252, 168] width 13 height 13
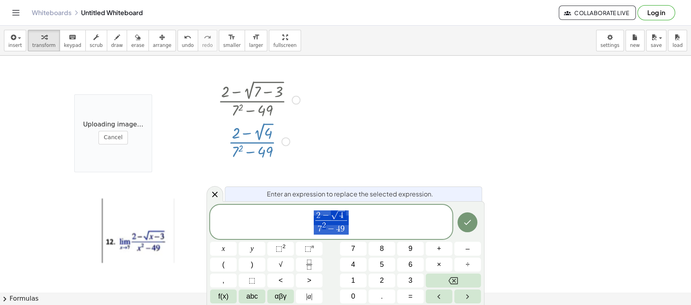
click at [391, 148] on div at bounding box center [345, 46] width 691 height 772
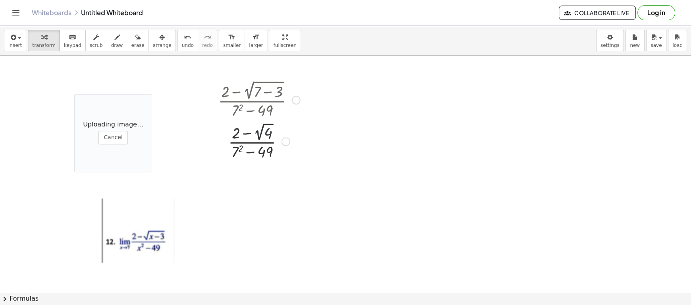
click at [391, 128] on div at bounding box center [345, 46] width 691 height 772
